Goal: Transaction & Acquisition: Subscribe to service/newsletter

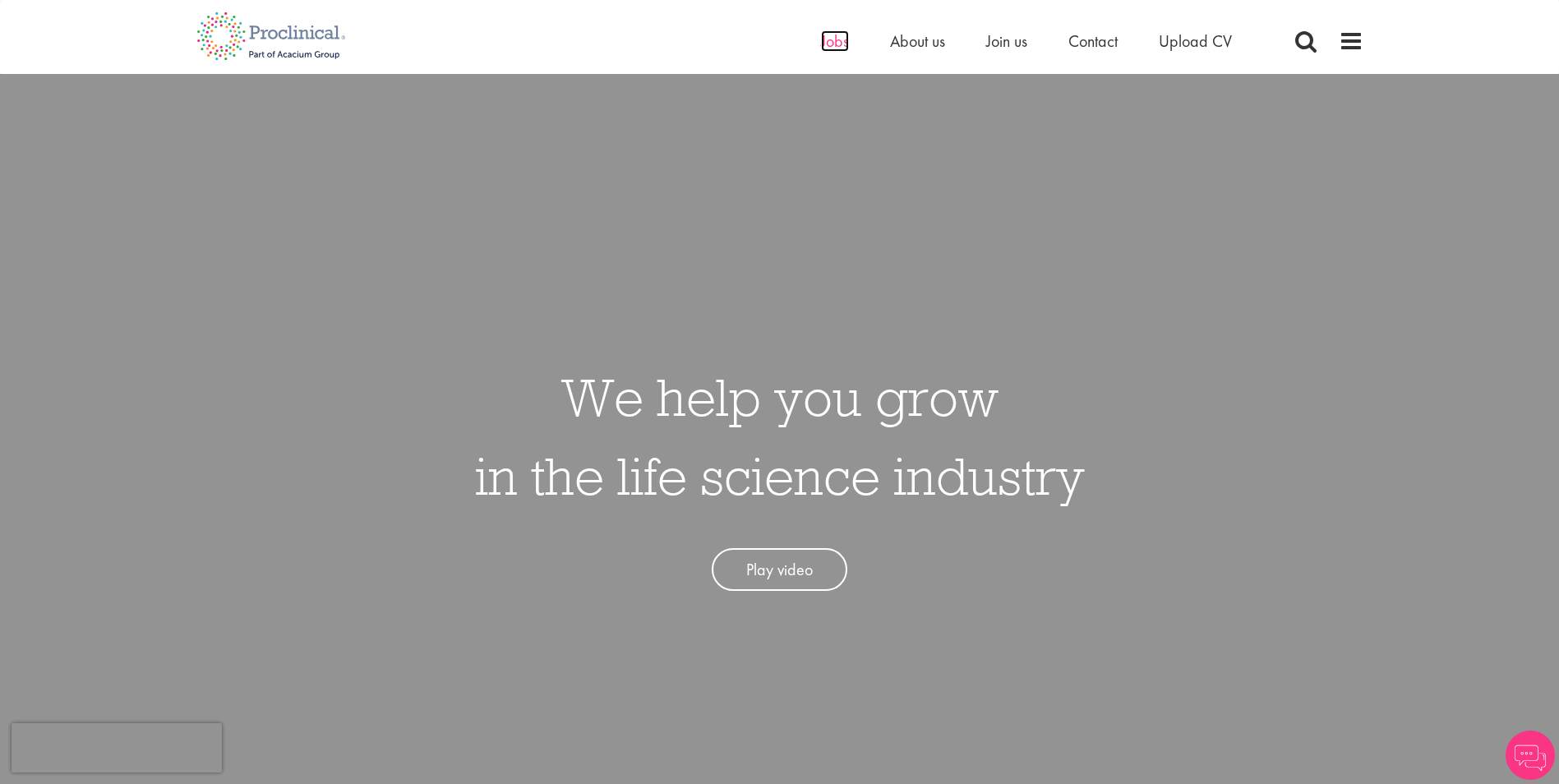
click at [837, 41] on span "Jobs" at bounding box center [835, 41] width 28 height 22
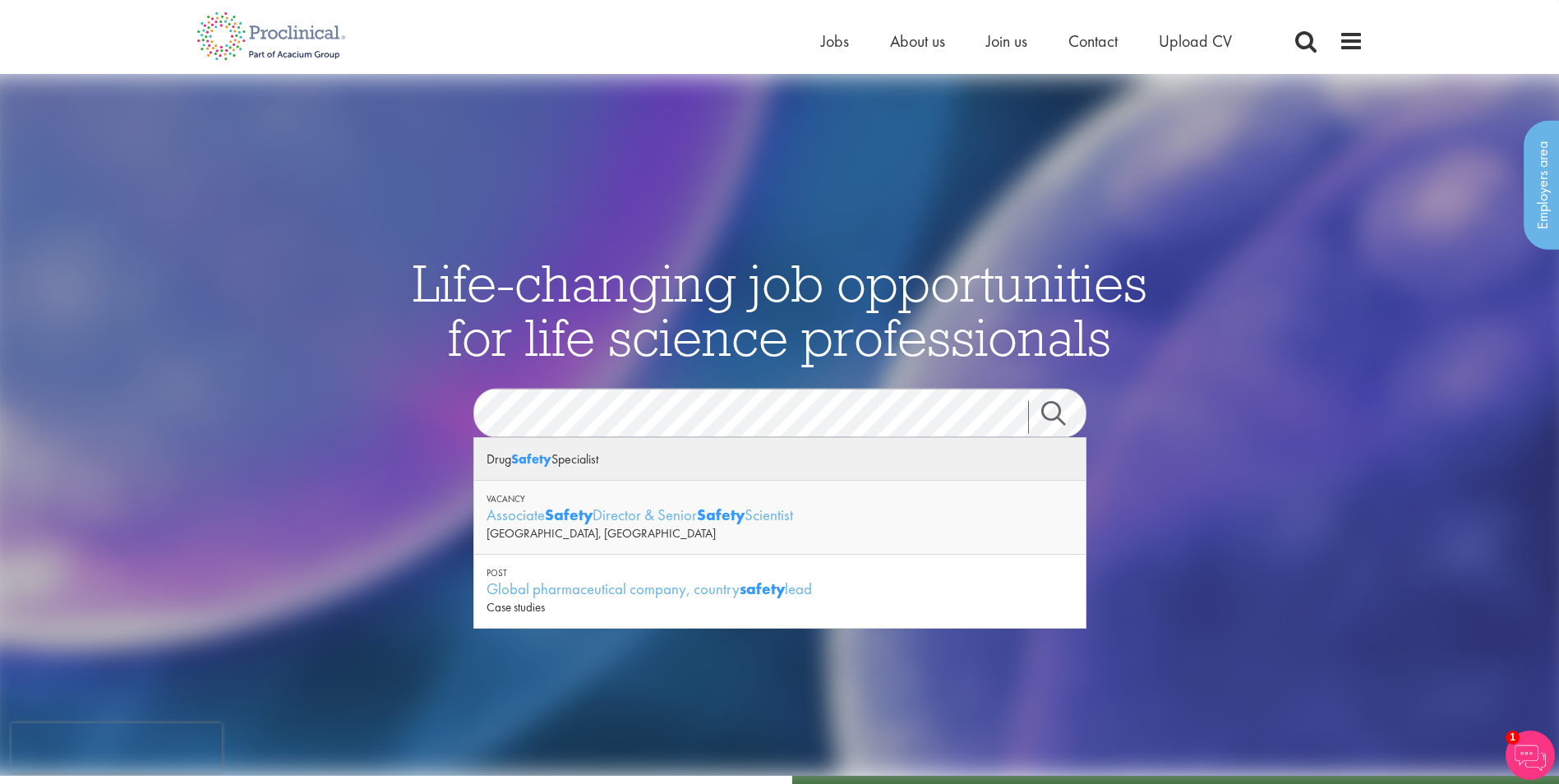
click at [591, 459] on div "Drug Safety Specialist" at bounding box center [780, 459] width 612 height 42
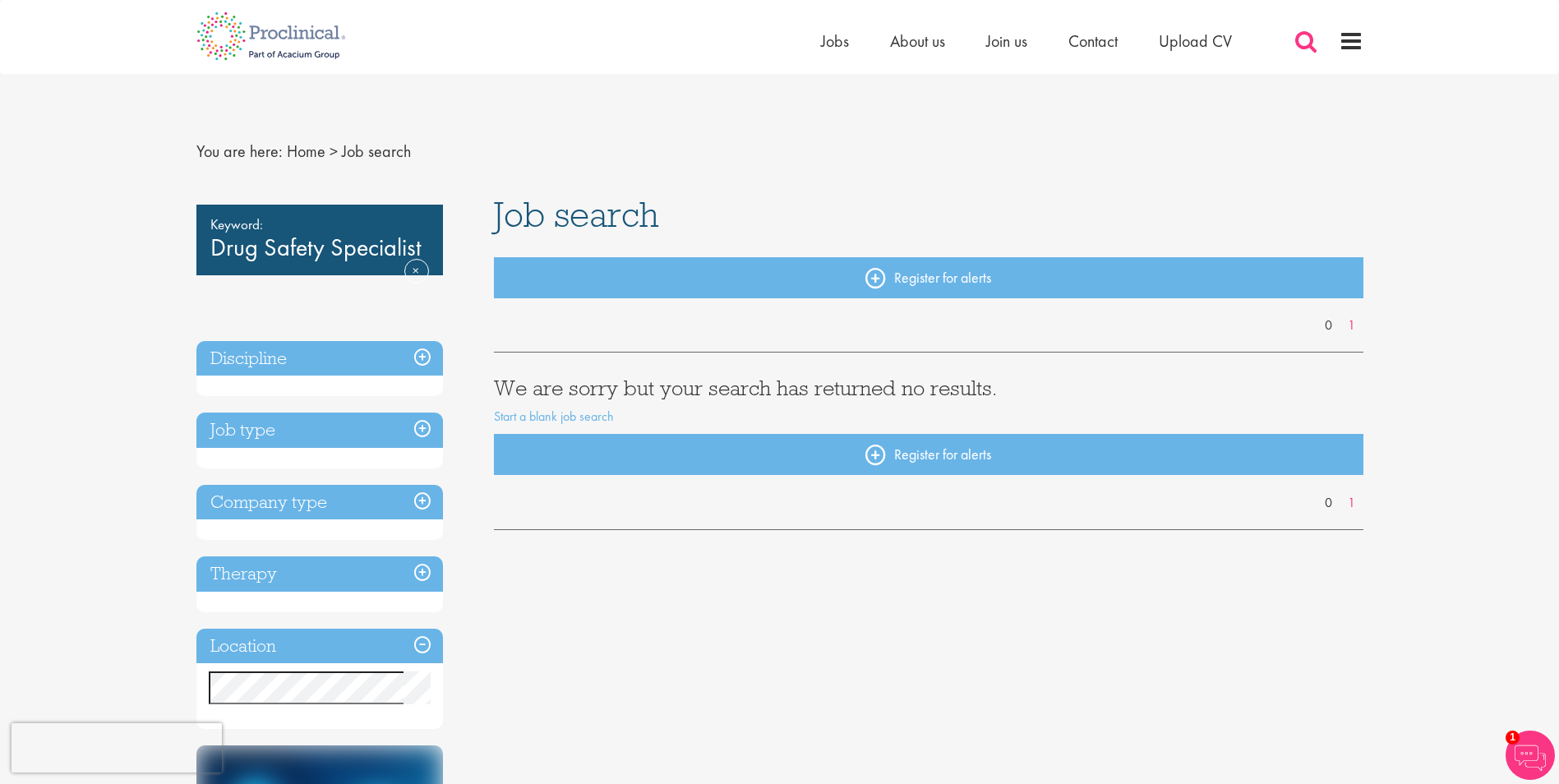
click at [1305, 44] on span at bounding box center [1306, 41] width 25 height 24
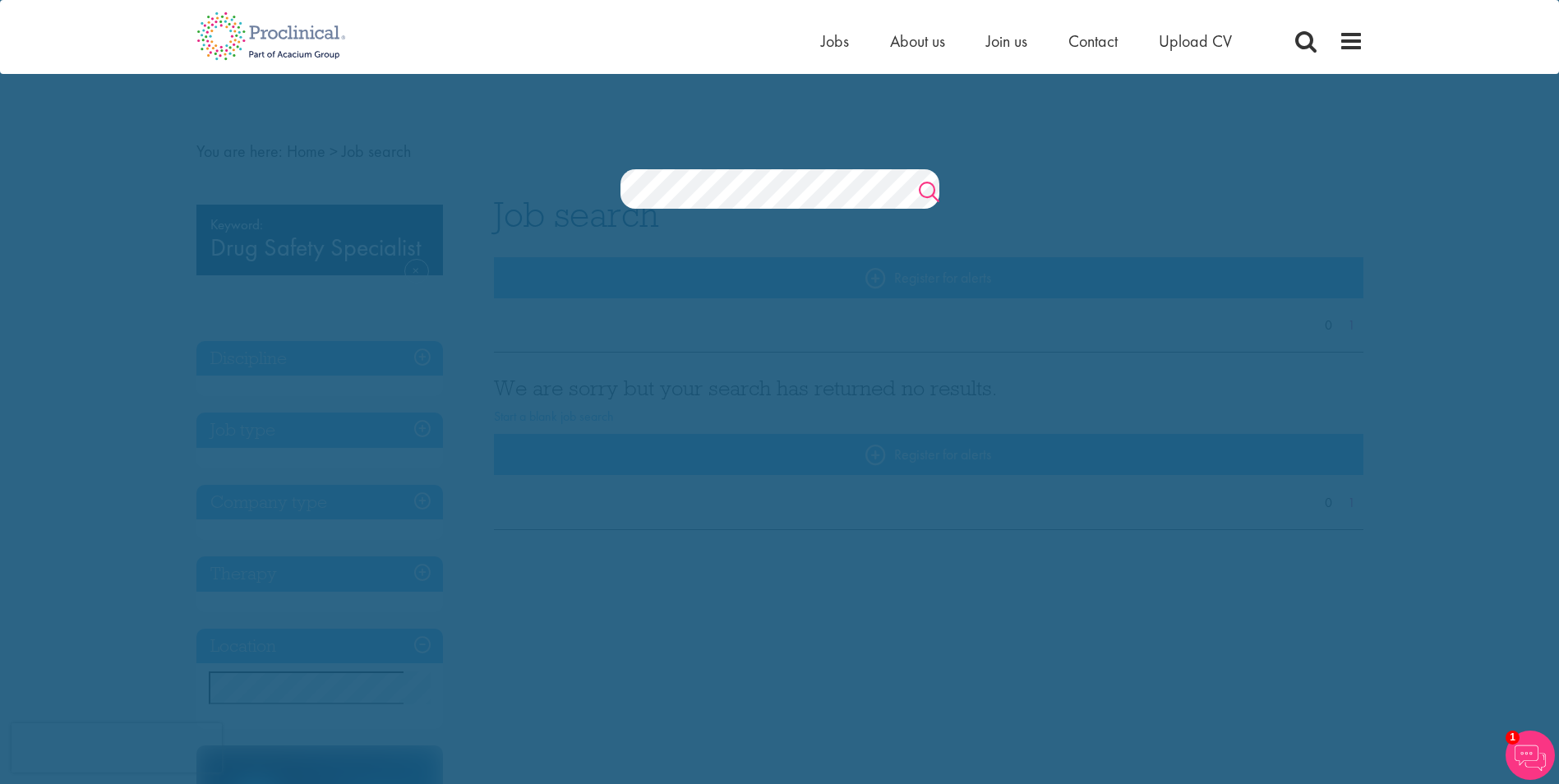
click at [927, 188] on link "Search" at bounding box center [929, 193] width 21 height 33
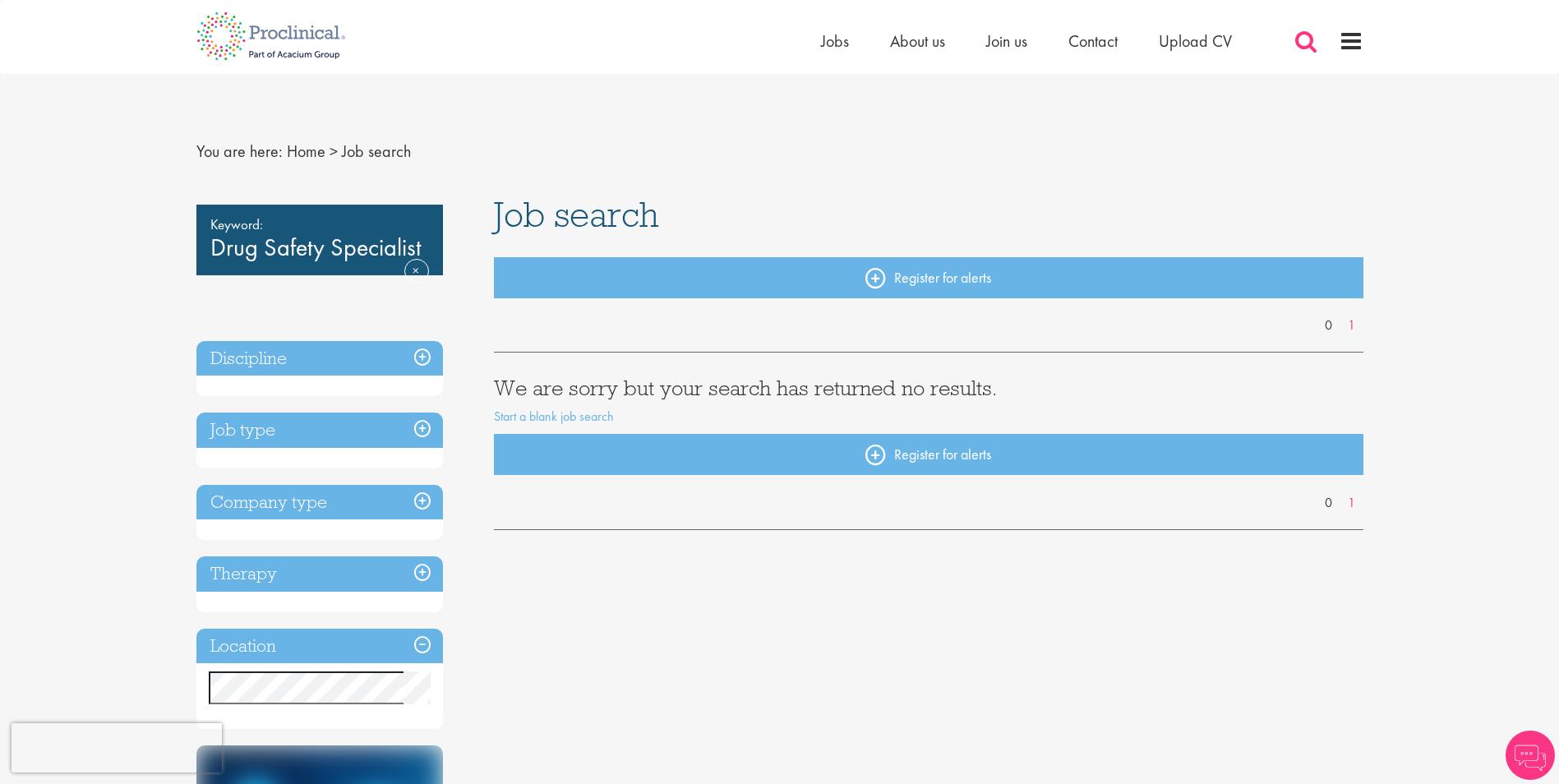
click at [1307, 41] on span at bounding box center [1306, 41] width 25 height 24
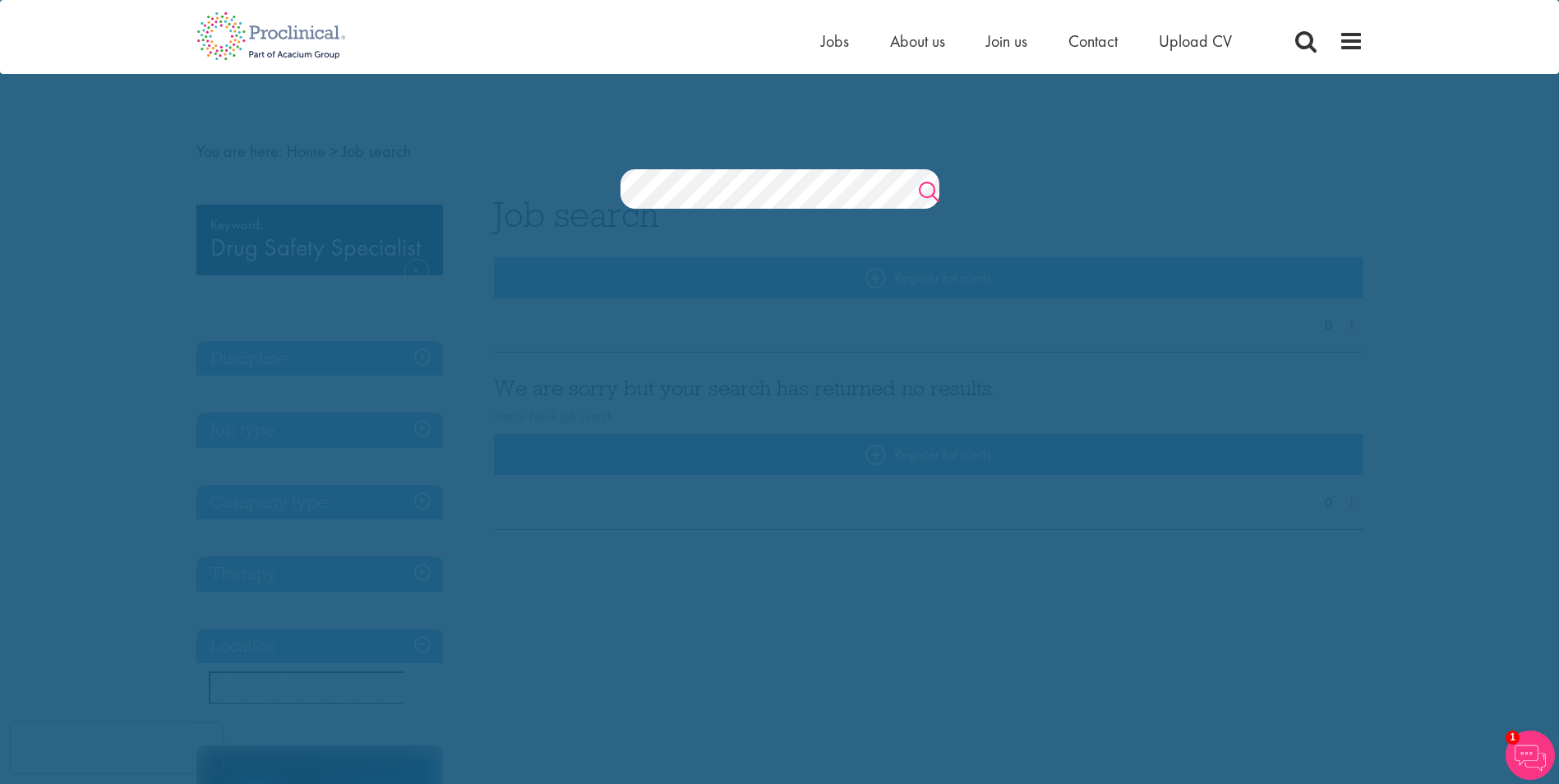
click at [923, 188] on link "Search" at bounding box center [929, 193] width 21 height 33
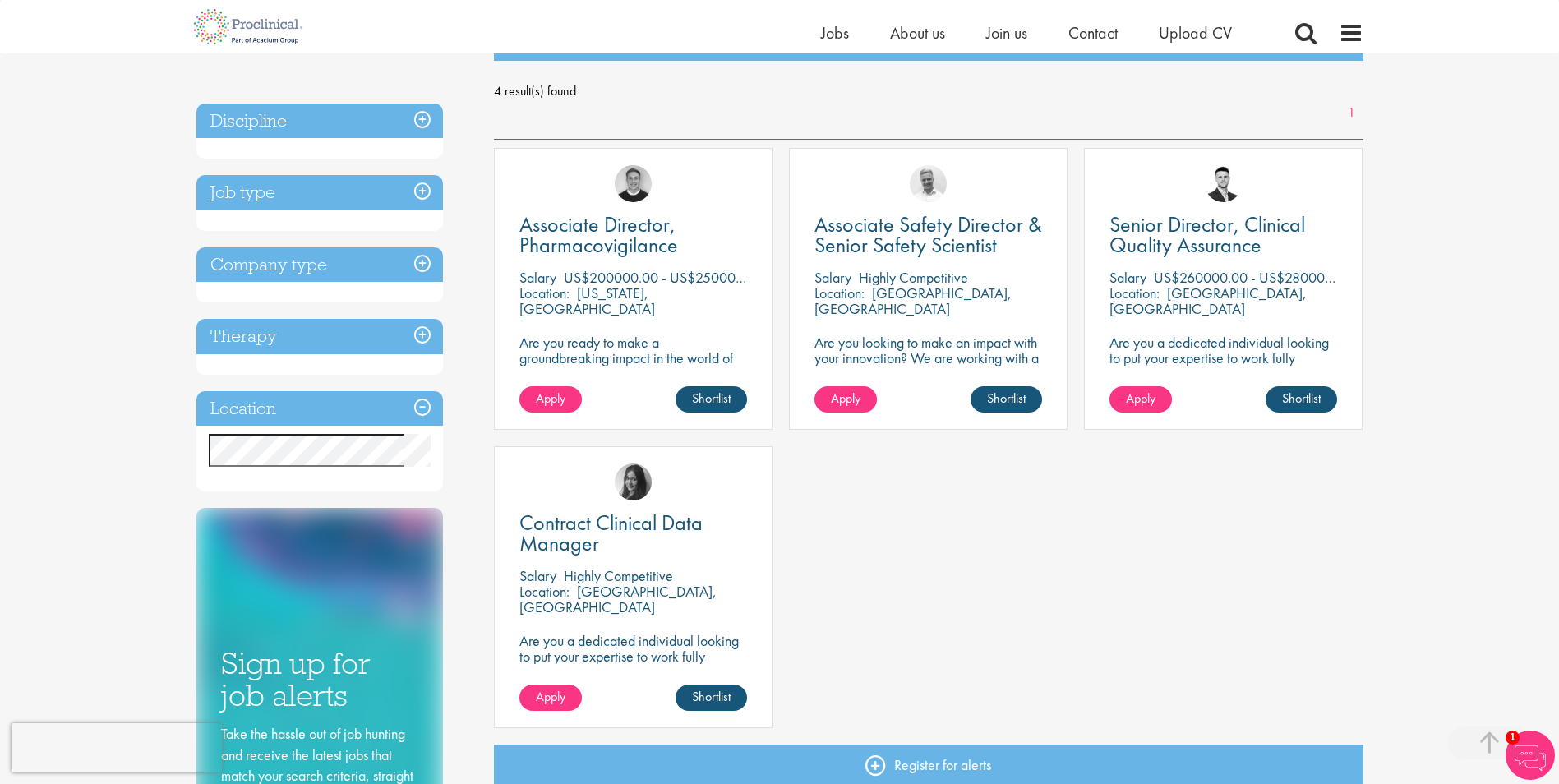
scroll to position [273, 0]
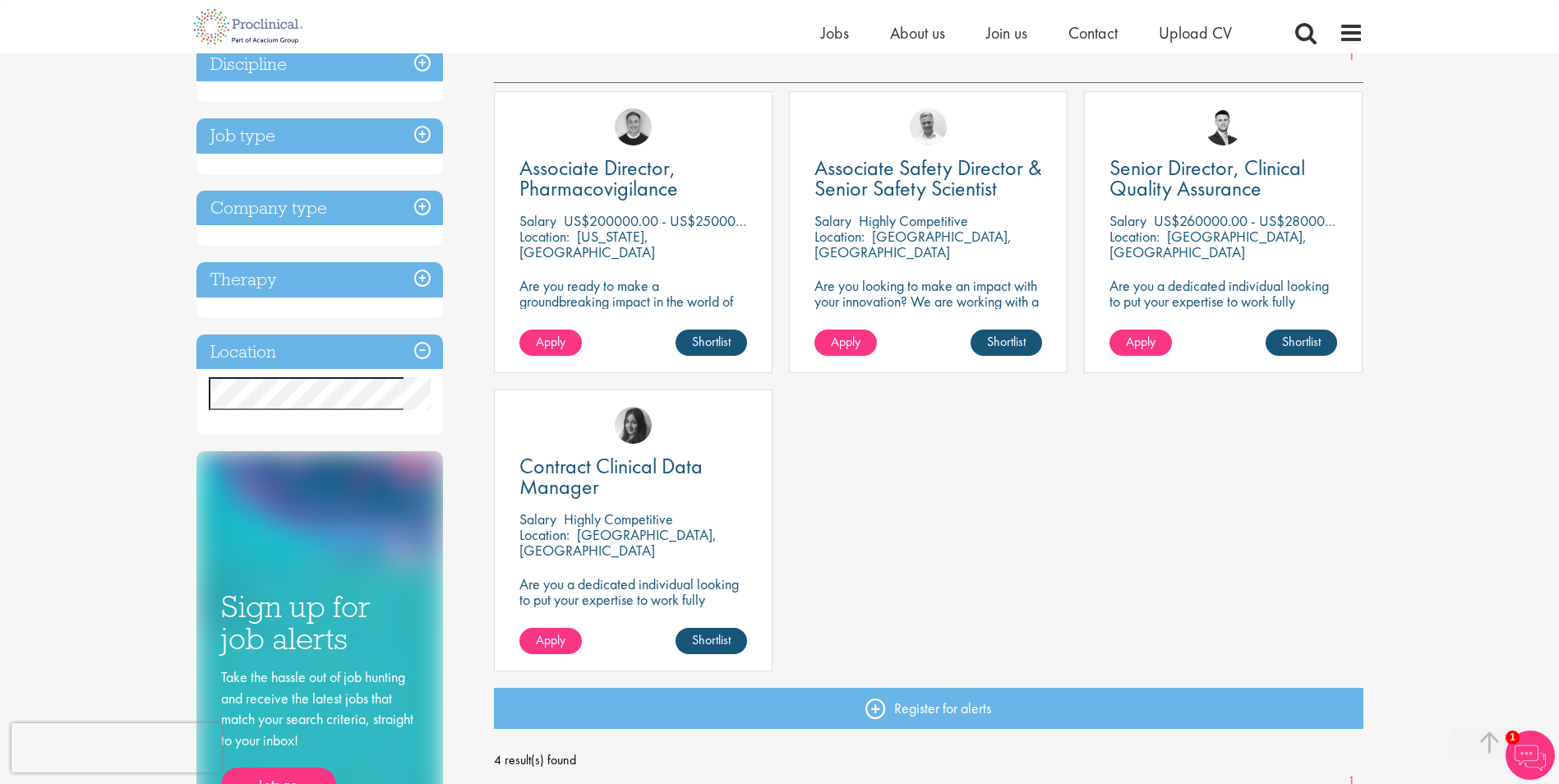
drag, startPoint x: 1204, startPoint y: 221, endPoint x: 1182, endPoint y: 228, distance: 23.1
click at [1182, 228] on p "US$260000.00 - US$280000.00 per annum" at bounding box center [1284, 220] width 261 height 19
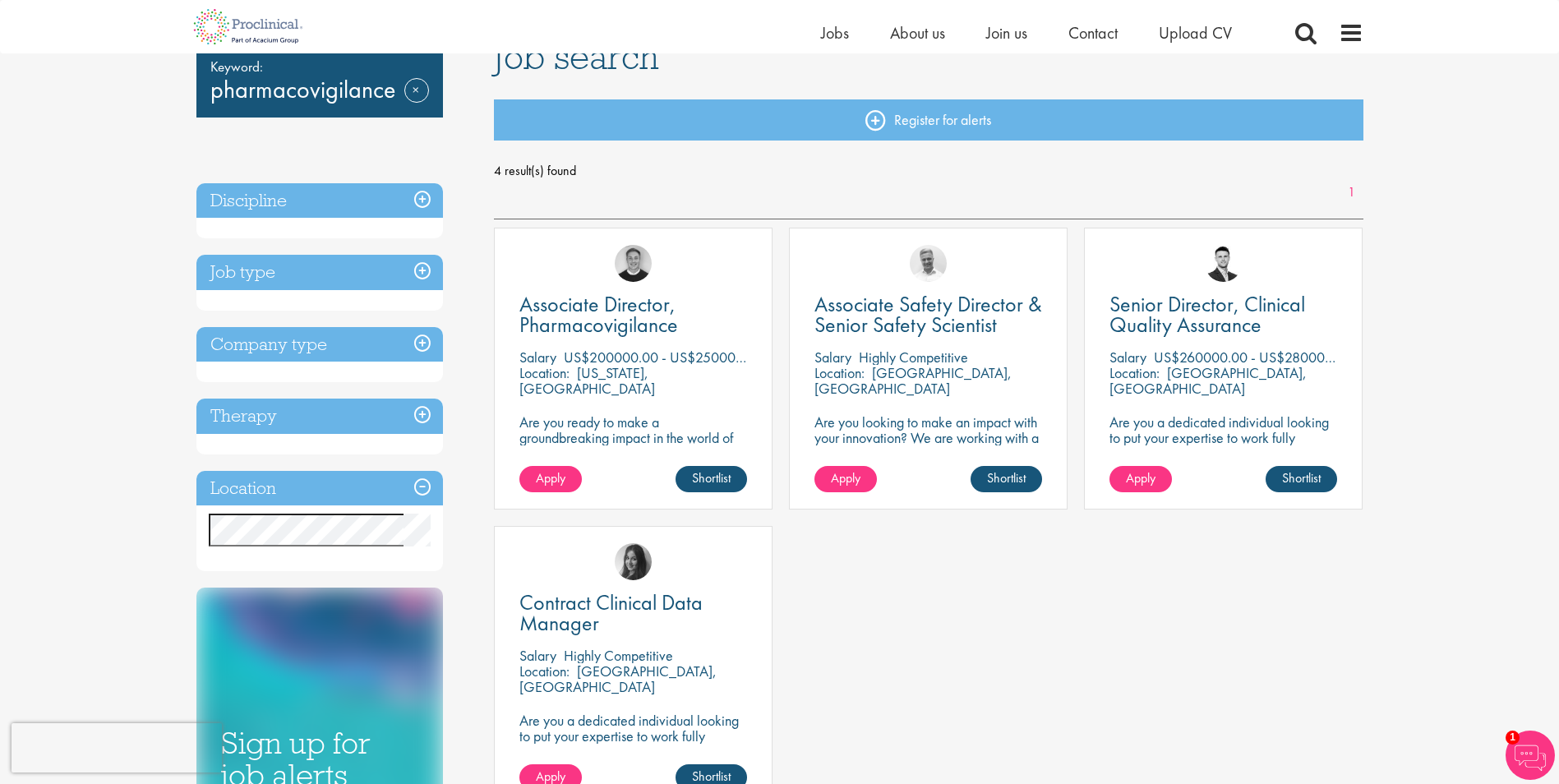
scroll to position [0, 0]
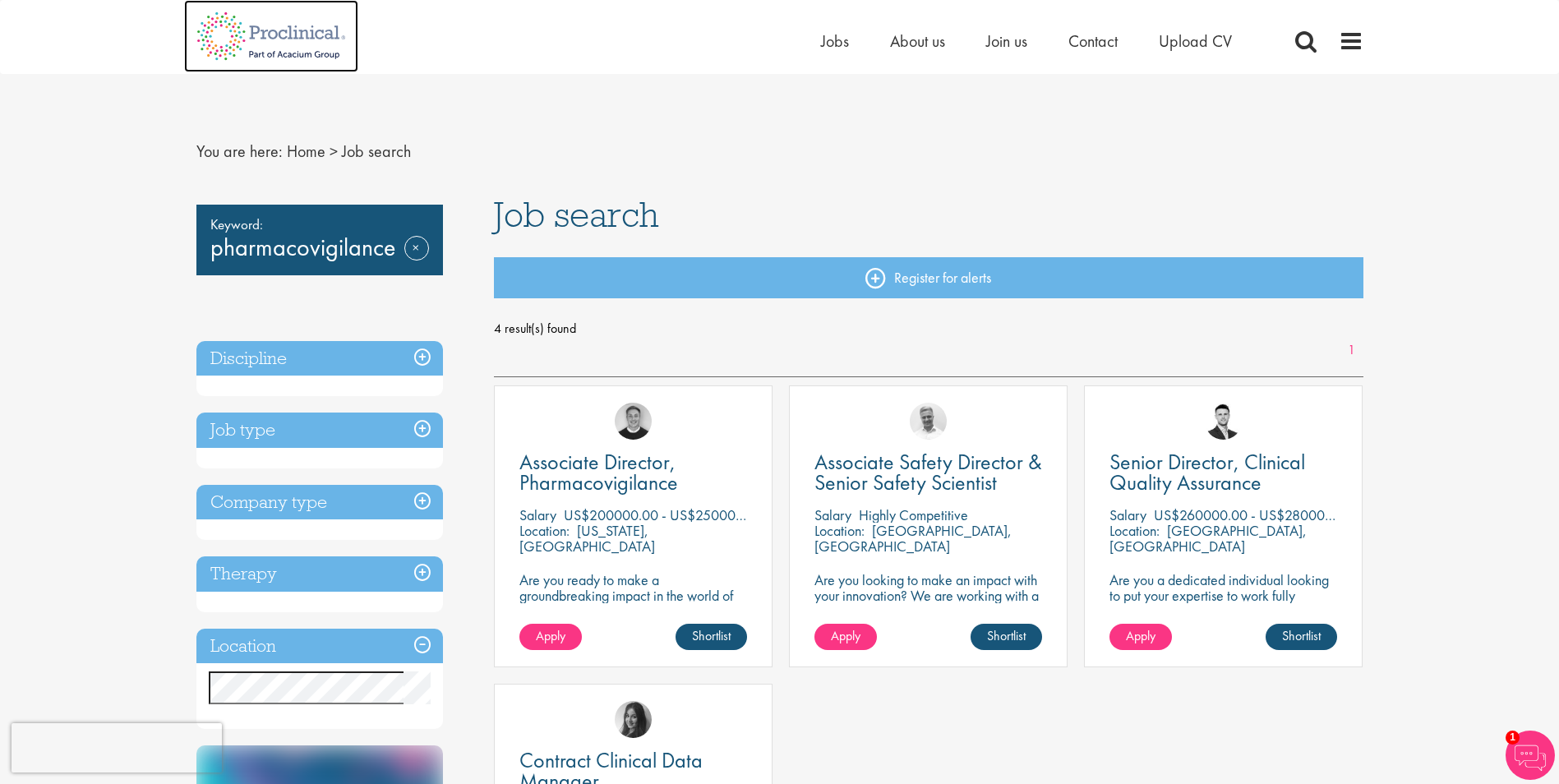
click at [299, 41] on img at bounding box center [271, 36] width 174 height 73
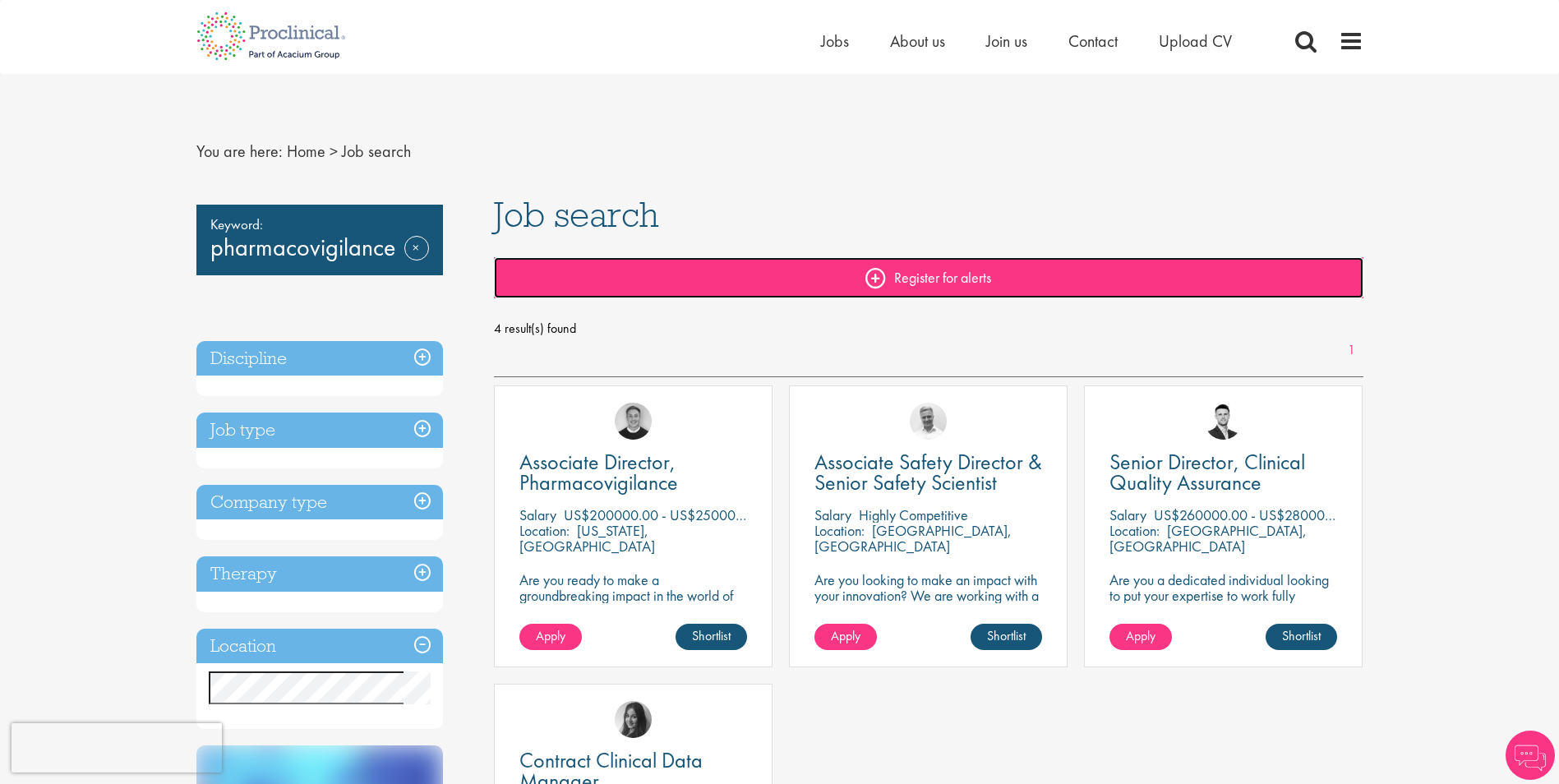
click at [874, 280] on link "Register for alerts" at bounding box center [928, 278] width 870 height 41
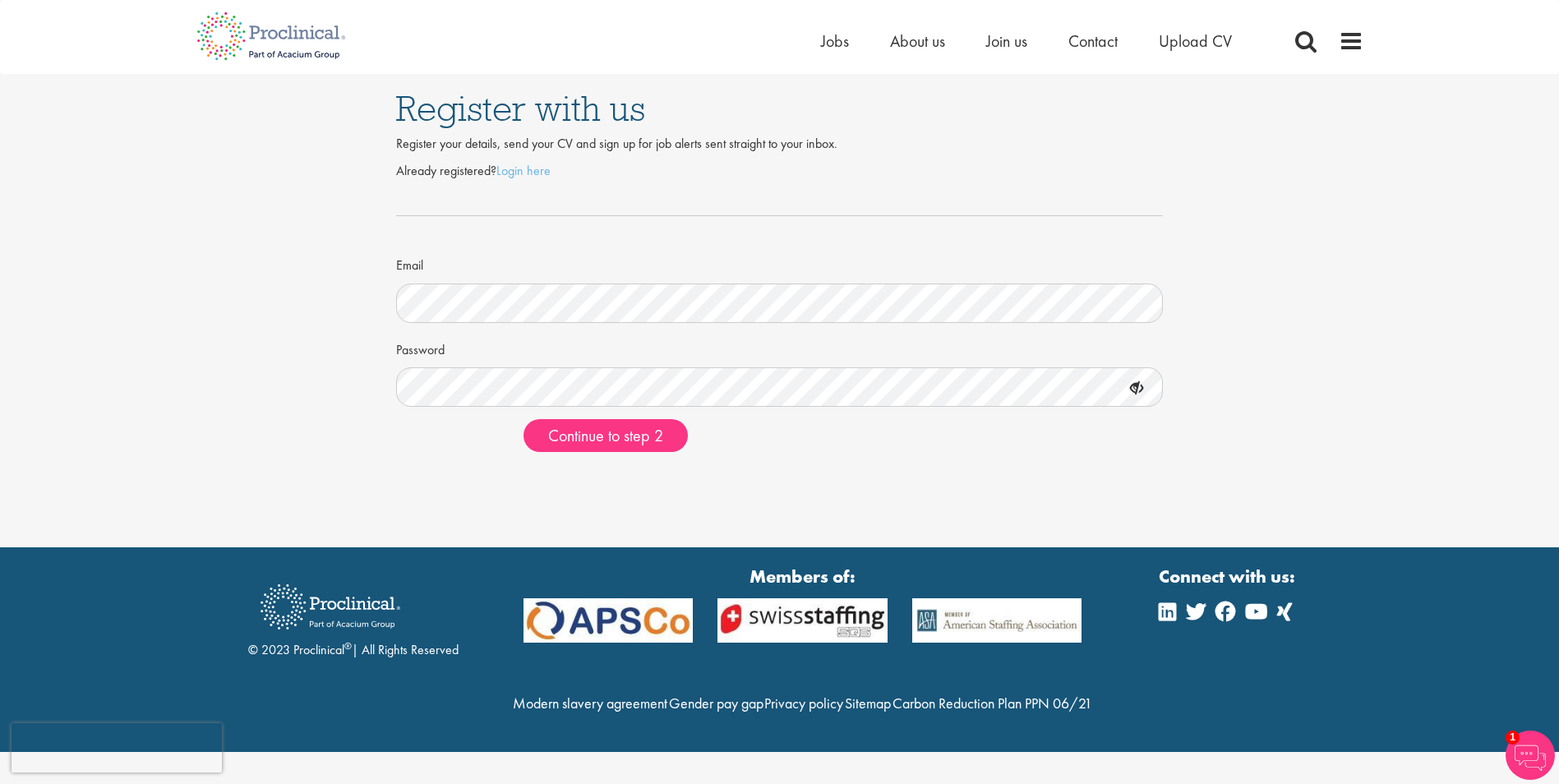
click at [290, 359] on div "Register with us Register your details, send your CV and sign up for job alerts…" at bounding box center [780, 269] width 1584 height 391
